Goal: Information Seeking & Learning: Learn about a topic

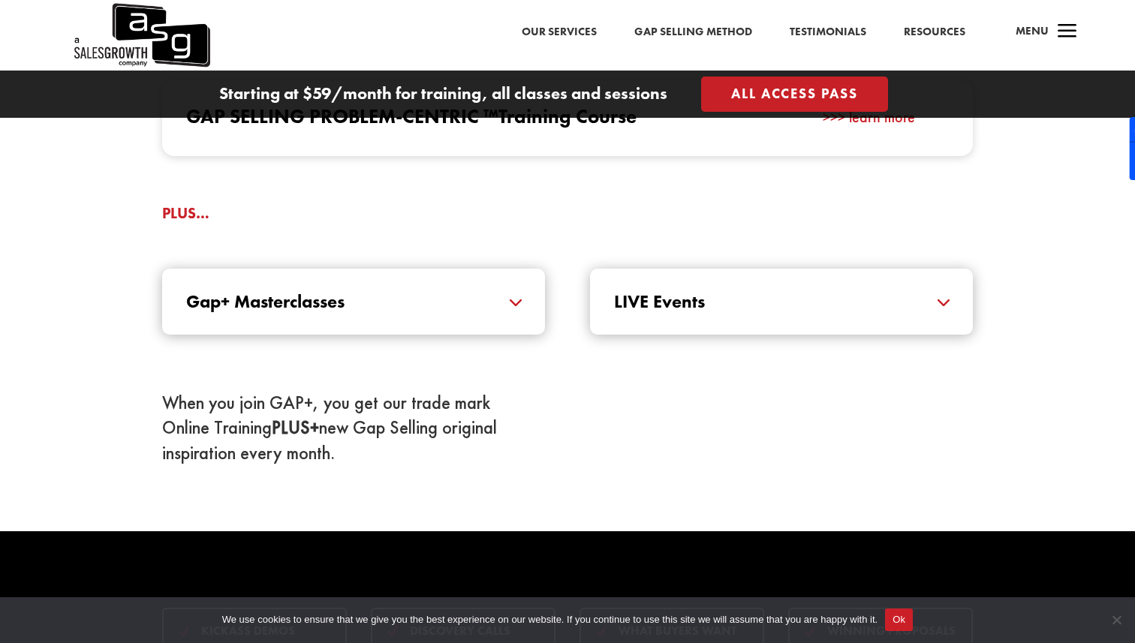
scroll to position [1589, 0]
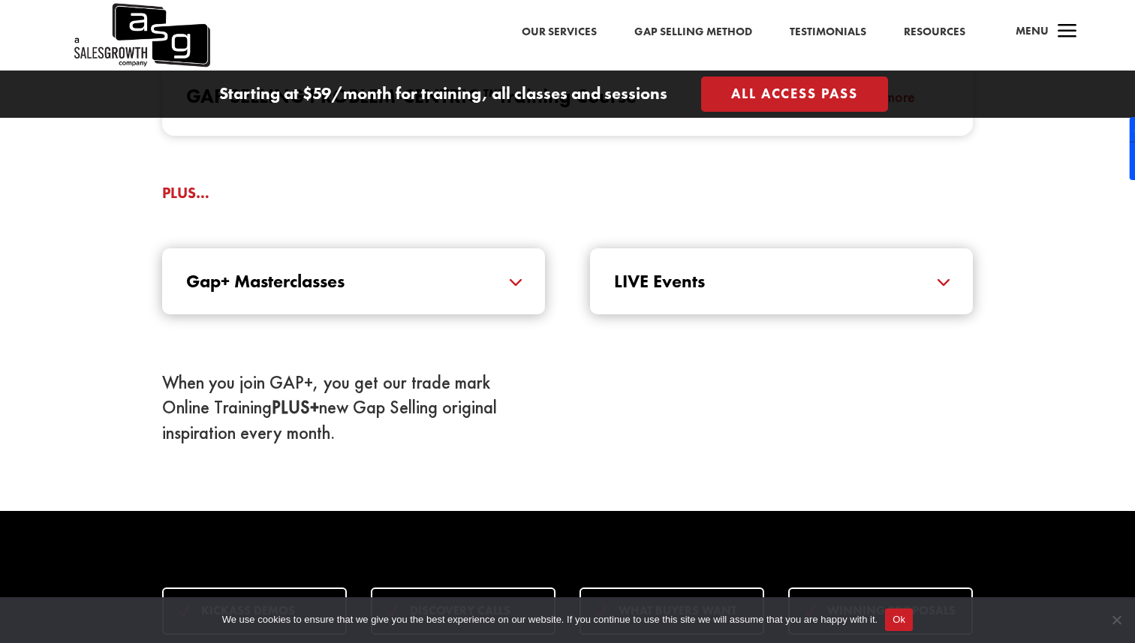
click at [484, 290] on h5 "Gap+ Masterclasses" at bounding box center [353, 281] width 335 height 18
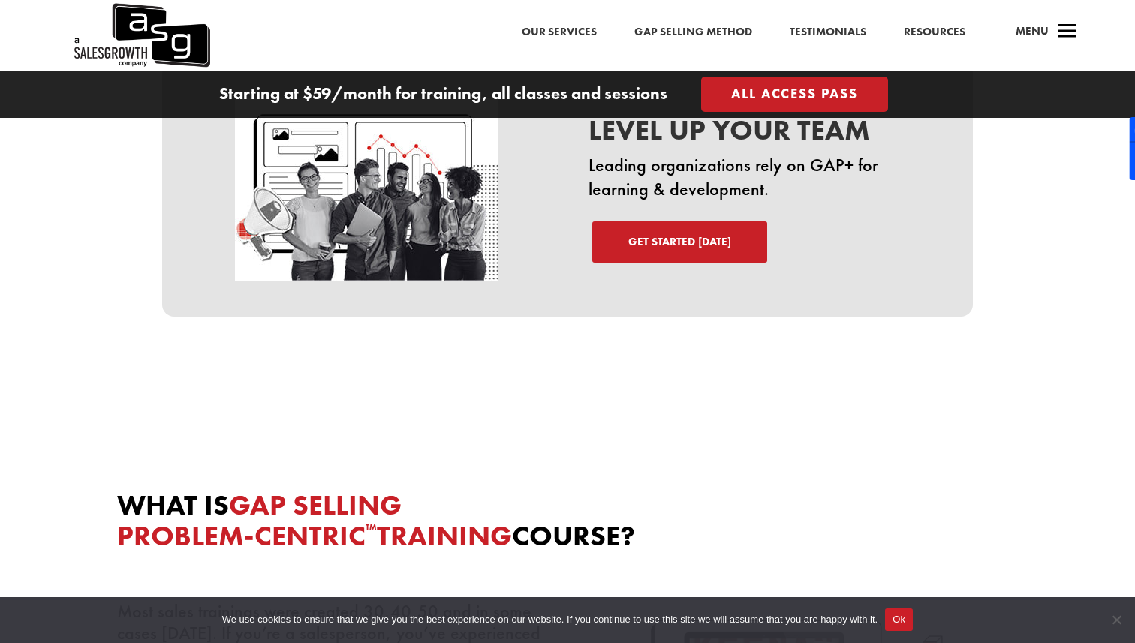
scroll to position [2768, 0]
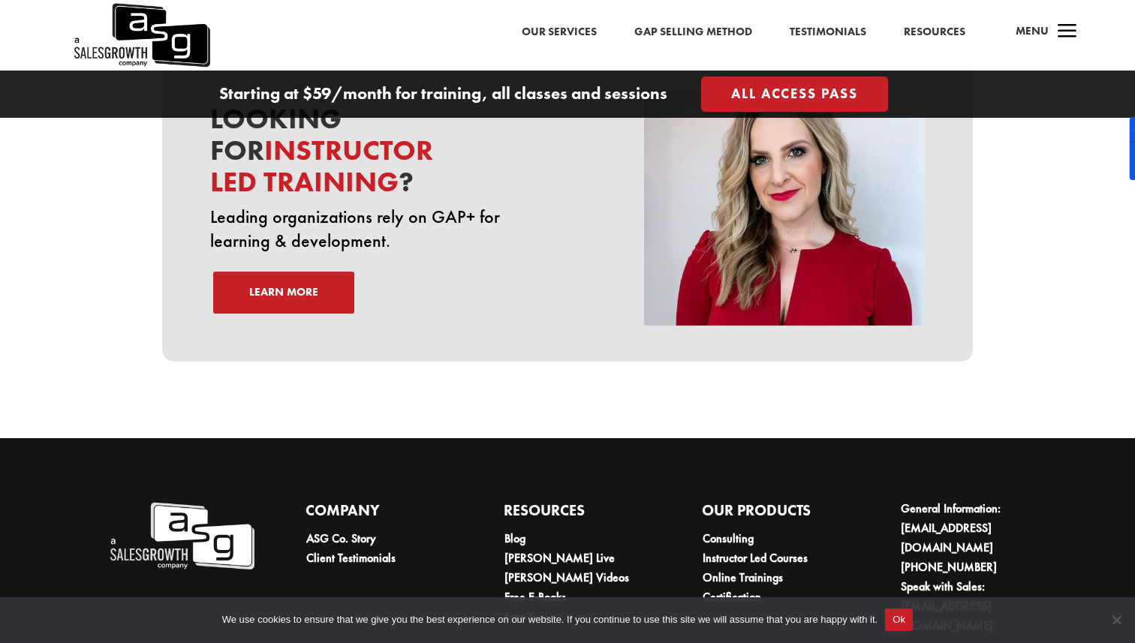
scroll to position [5137, 0]
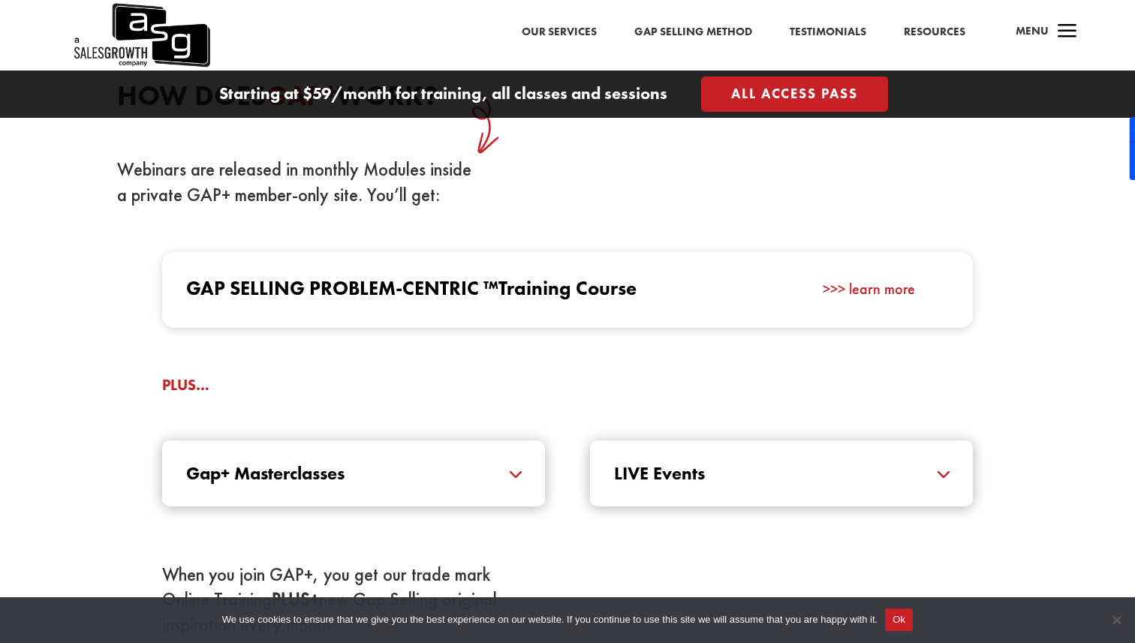
scroll to position [1398, 0]
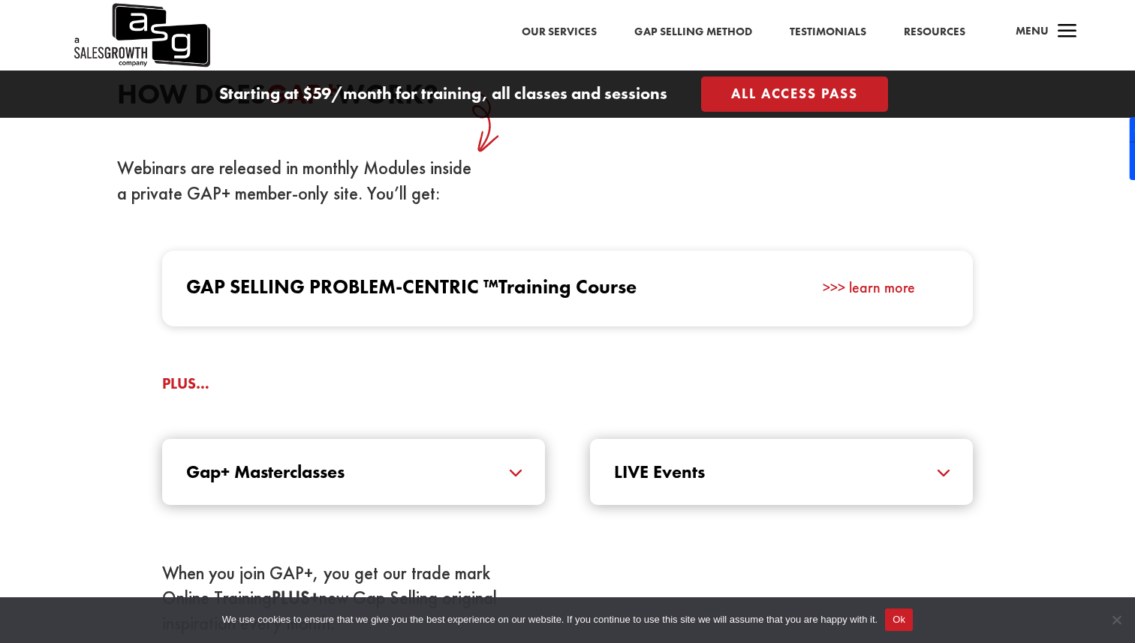
click at [495, 283] on h4 "Gap Selling Problem-Centric ™ Training Course" at bounding box center [466, 290] width 561 height 37
click at [850, 282] on link ">>> learn more" at bounding box center [868, 288] width 92 height 20
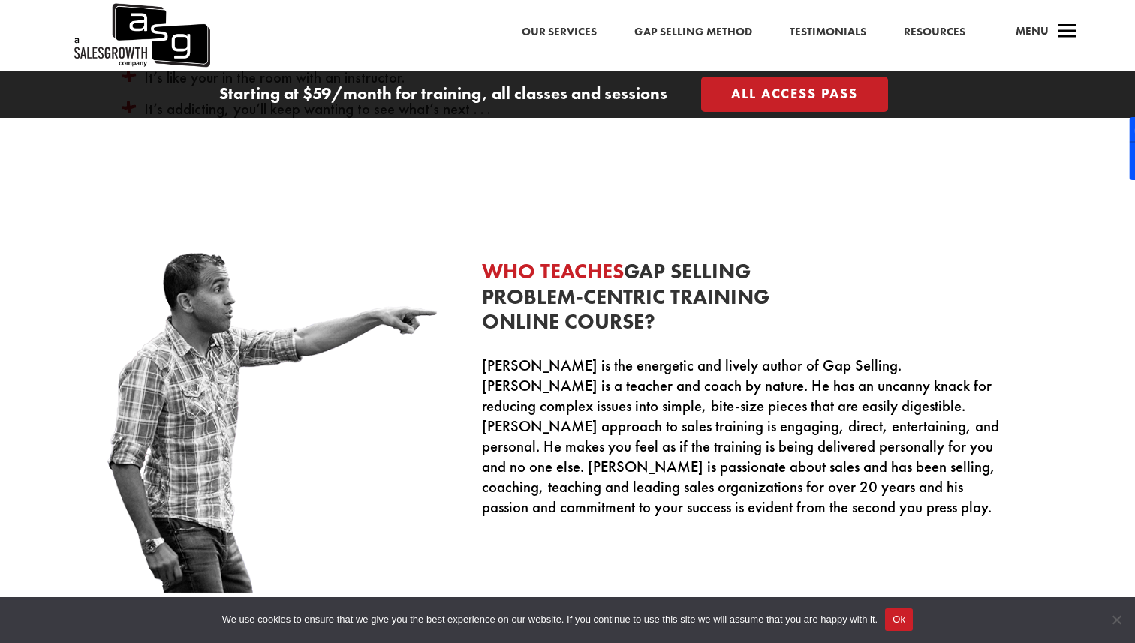
scroll to position [4236, 0]
